Goal: Transaction & Acquisition: Purchase product/service

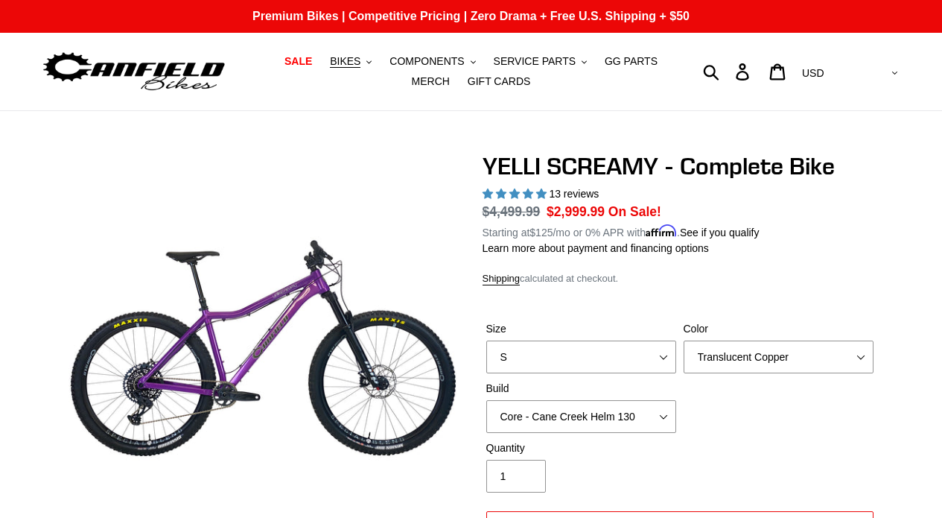
select select "highest-rating"
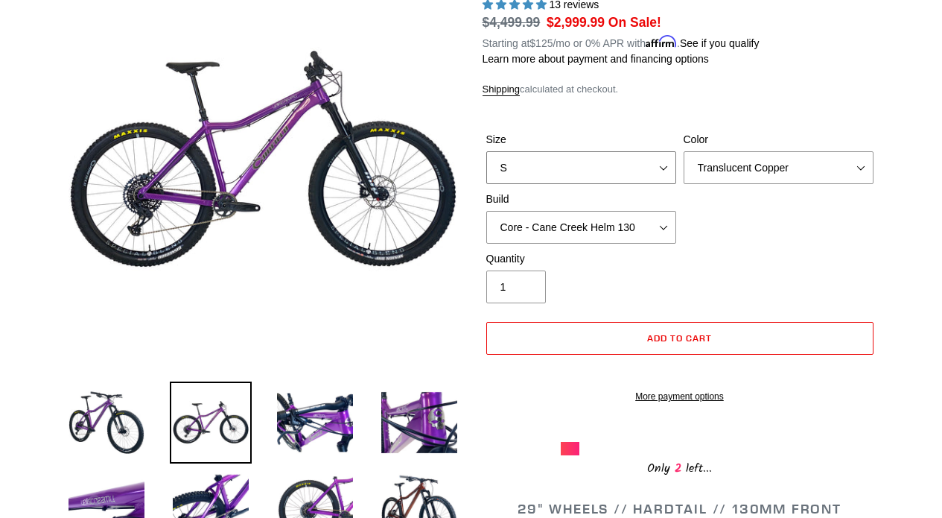
click at [599, 163] on select "S M L XL" at bounding box center [582, 167] width 190 height 33
select select "L"
click at [487, 151] on select "S M L XL" at bounding box center [582, 167] width 190 height 33
click at [719, 174] on select "Translucent Copper Purple Haze Raw" at bounding box center [779, 167] width 190 height 33
select select "Purple Haze"
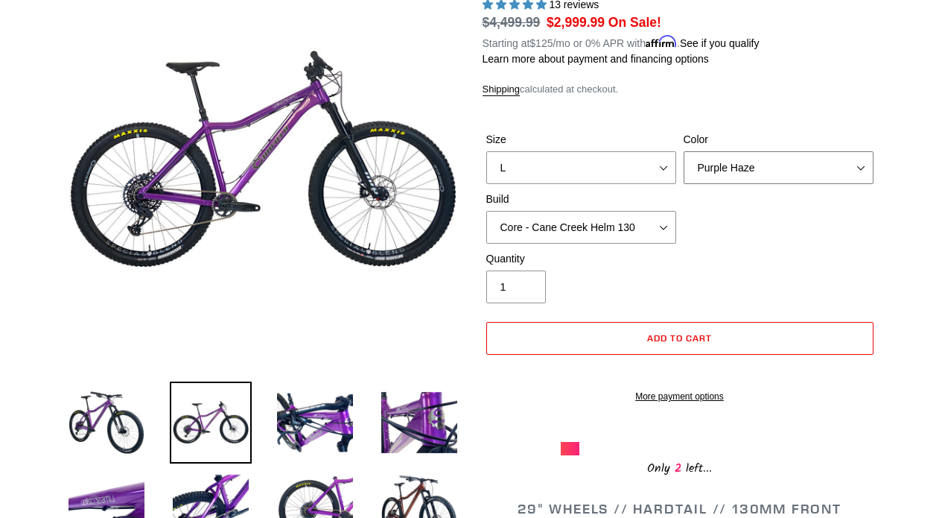
click at [684, 151] on select "Translucent Copper Purple Haze Raw" at bounding box center [779, 167] width 190 height 33
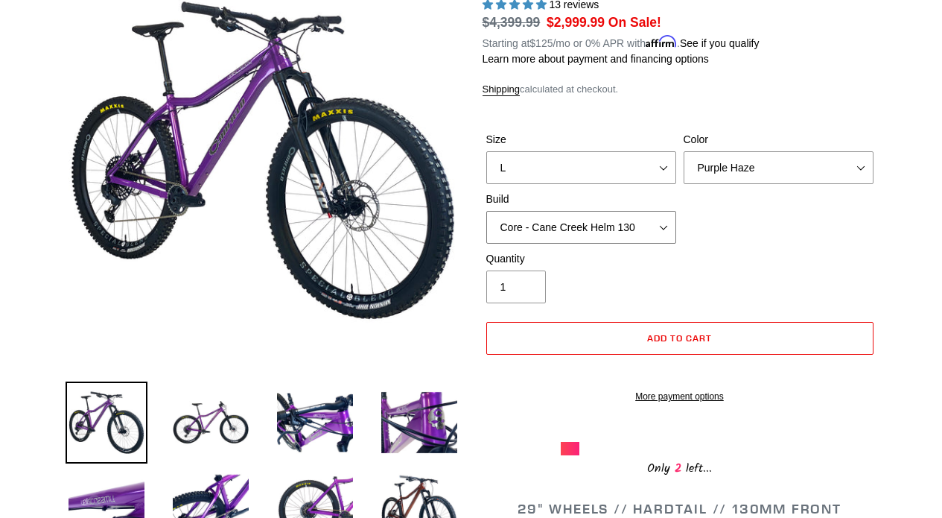
click at [659, 218] on select "Core - Cane Creek Helm 130 Pro - [GEOGRAPHIC_DATA] Helm 130 Core - Fox 34 SL Fa…" at bounding box center [582, 227] width 190 height 33
select select "Pro - Cane Creek Helm 130"
click at [487, 211] on select "Core - Cane Creek Helm 130 Pro - [GEOGRAPHIC_DATA] Helm 130 Core - Fox 34 SL Fa…" at bounding box center [582, 227] width 190 height 33
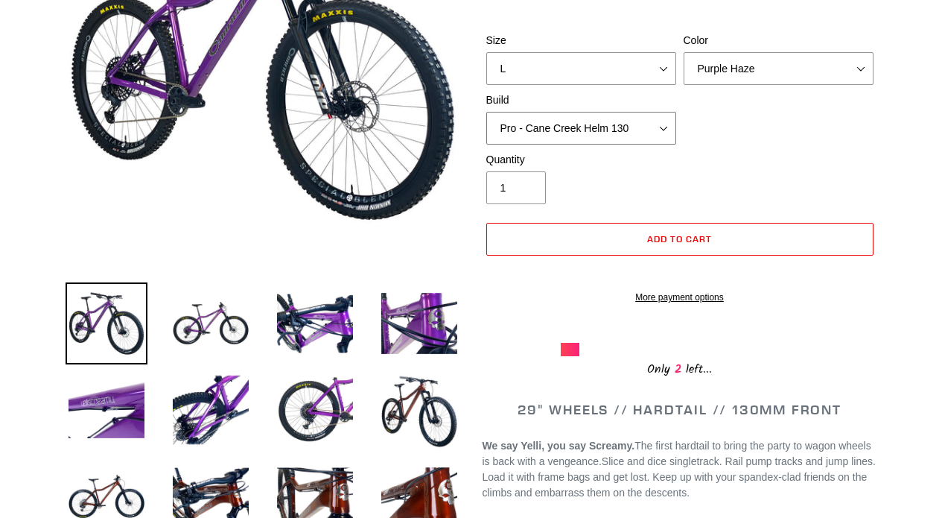
scroll to position [297, 0]
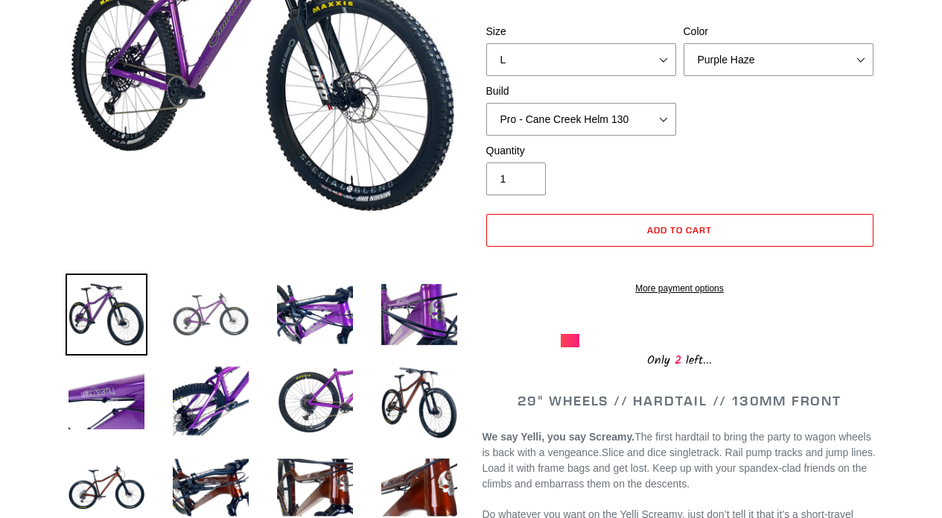
click at [207, 314] on img at bounding box center [211, 314] width 82 height 82
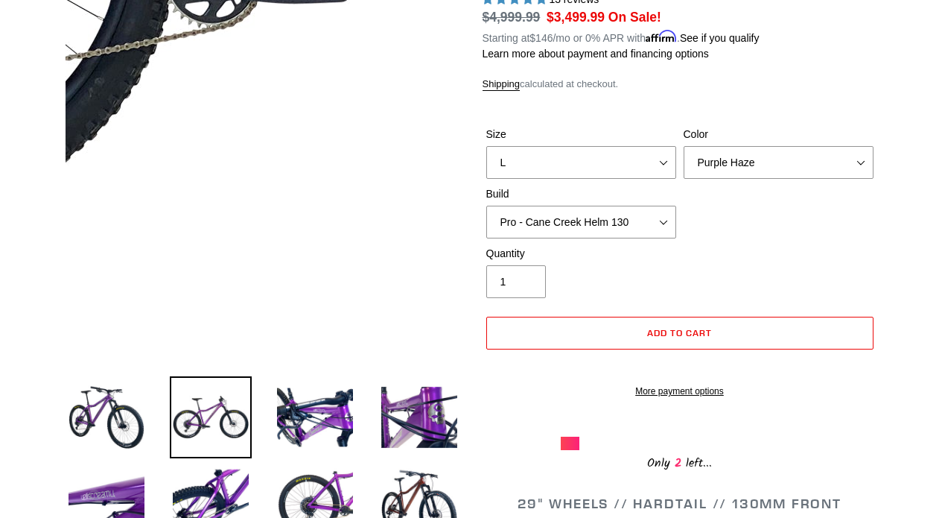
scroll to position [186, 0]
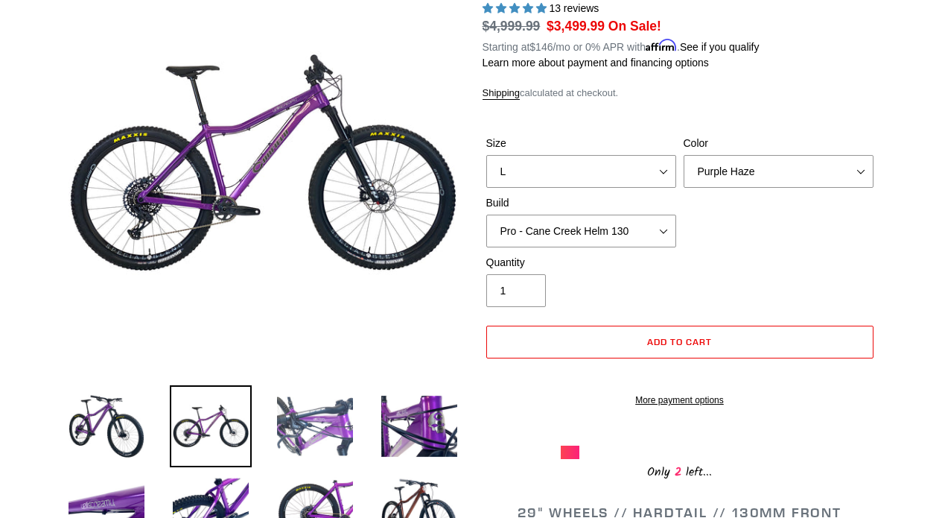
click at [306, 394] on img at bounding box center [315, 426] width 82 height 82
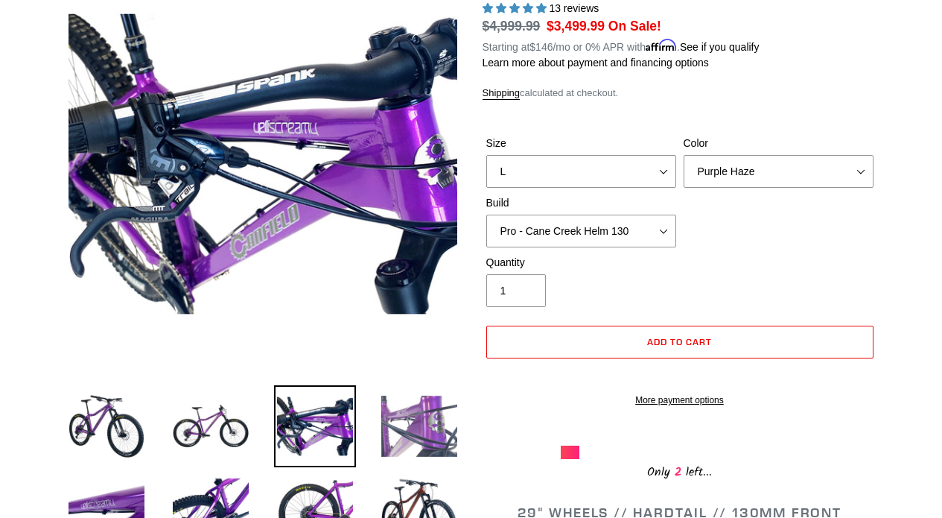
click at [381, 416] on img at bounding box center [419, 426] width 82 height 82
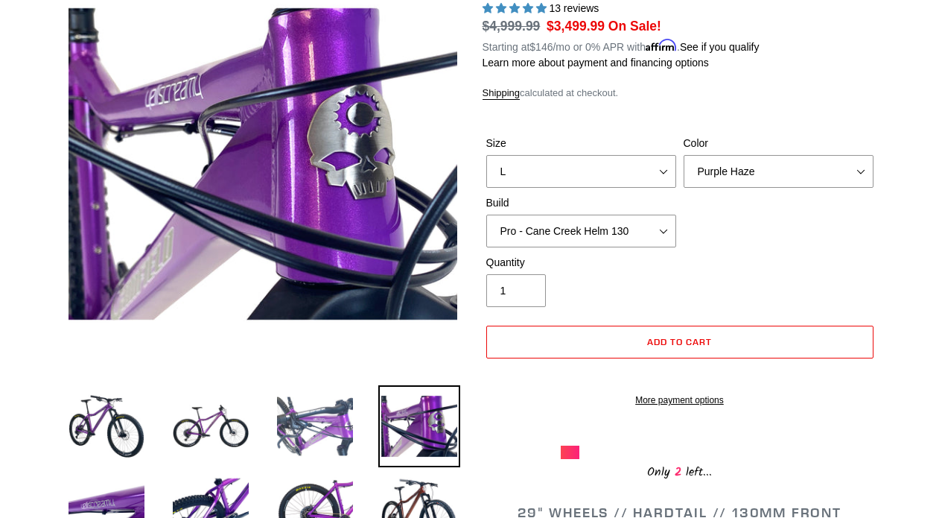
click at [329, 415] on img at bounding box center [315, 426] width 82 height 82
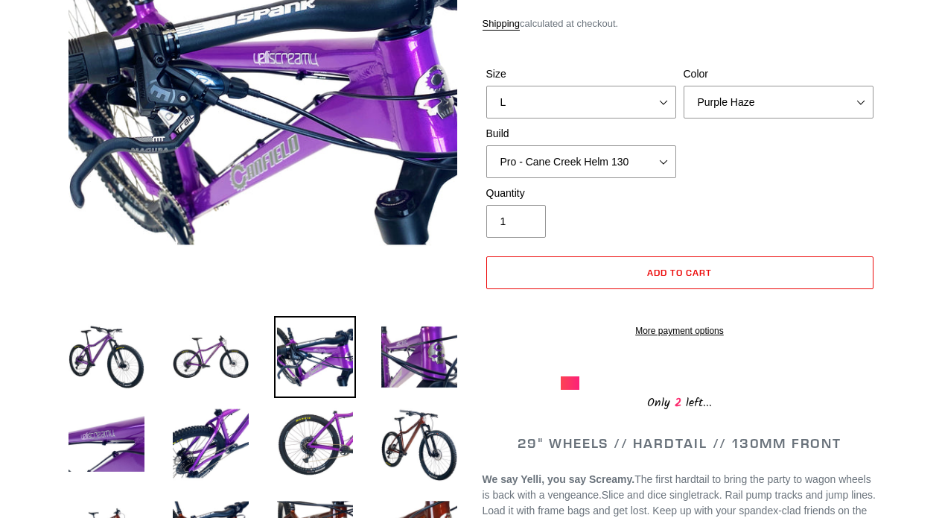
scroll to position [266, 0]
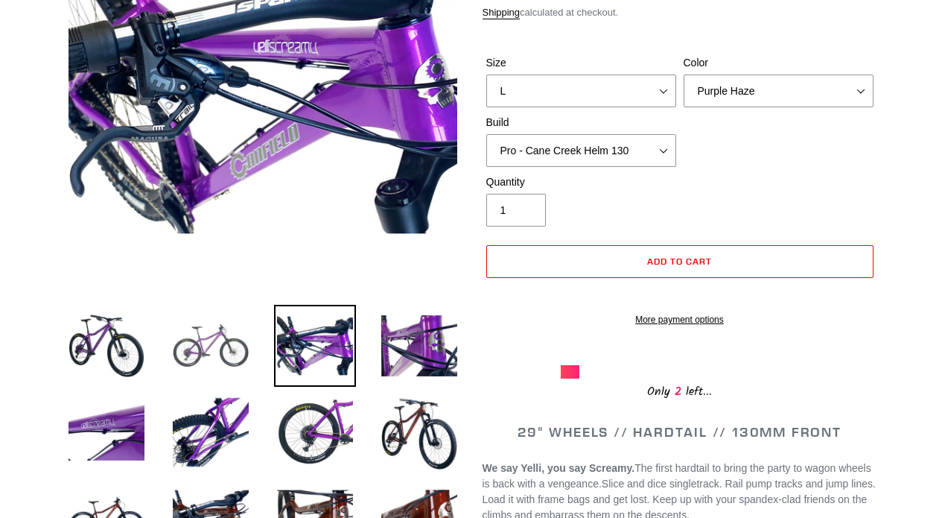
click at [191, 324] on img at bounding box center [211, 346] width 82 height 82
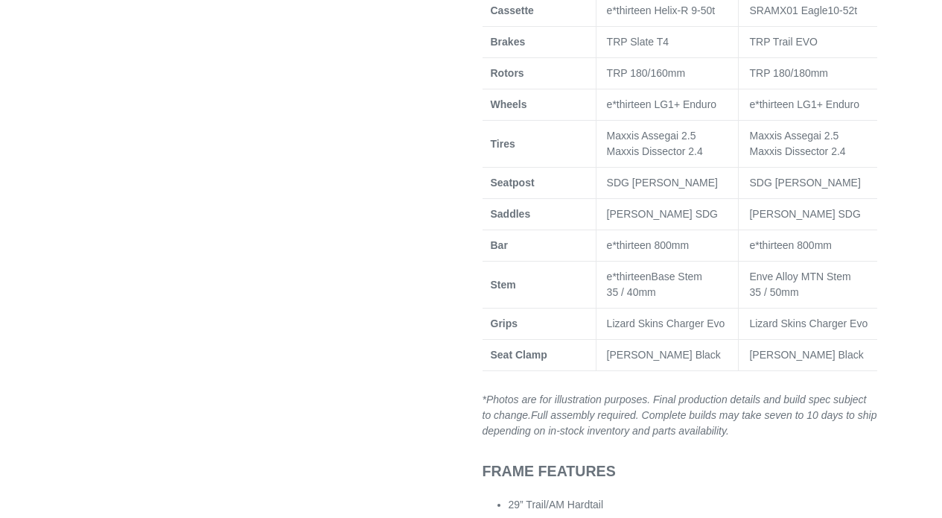
scroll to position [1199, 0]
